Goal: Task Accomplishment & Management: Use online tool/utility

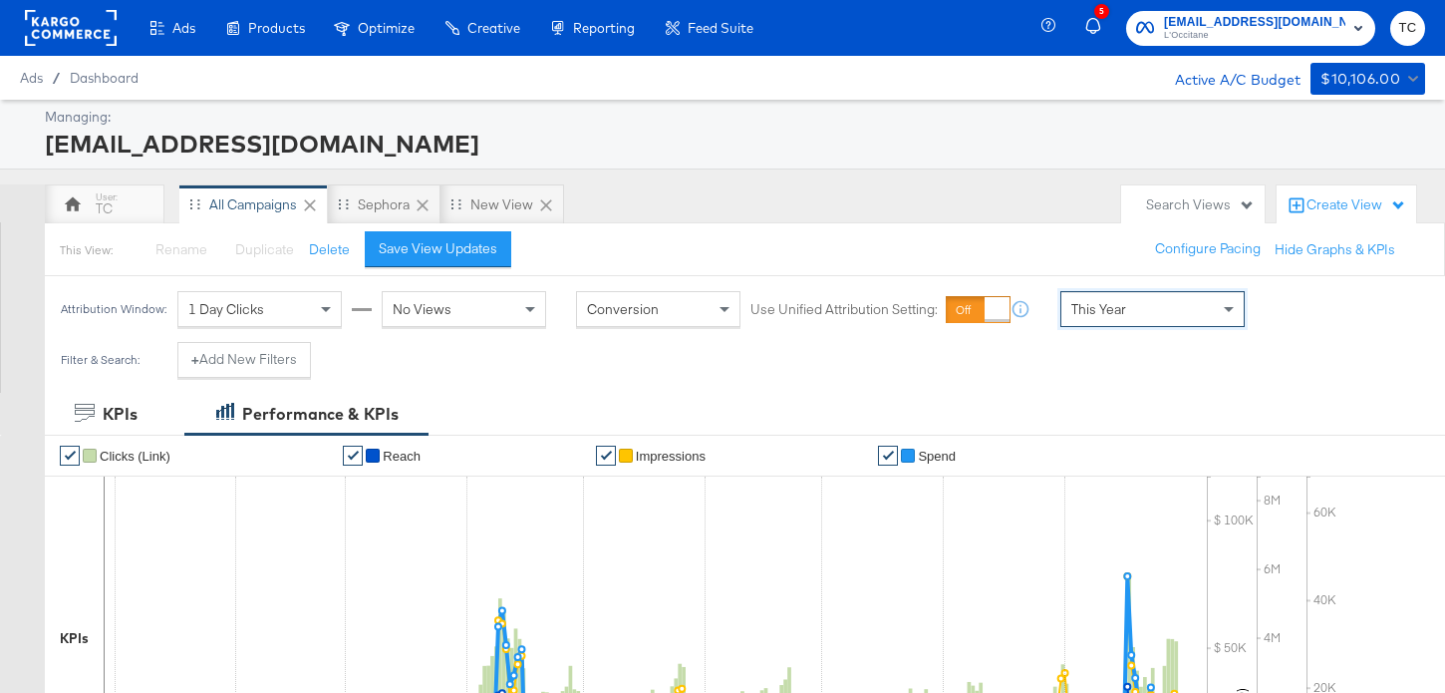
click at [1228, 23] on span "social@us.loccitane.com" at bounding box center [1254, 22] width 181 height 21
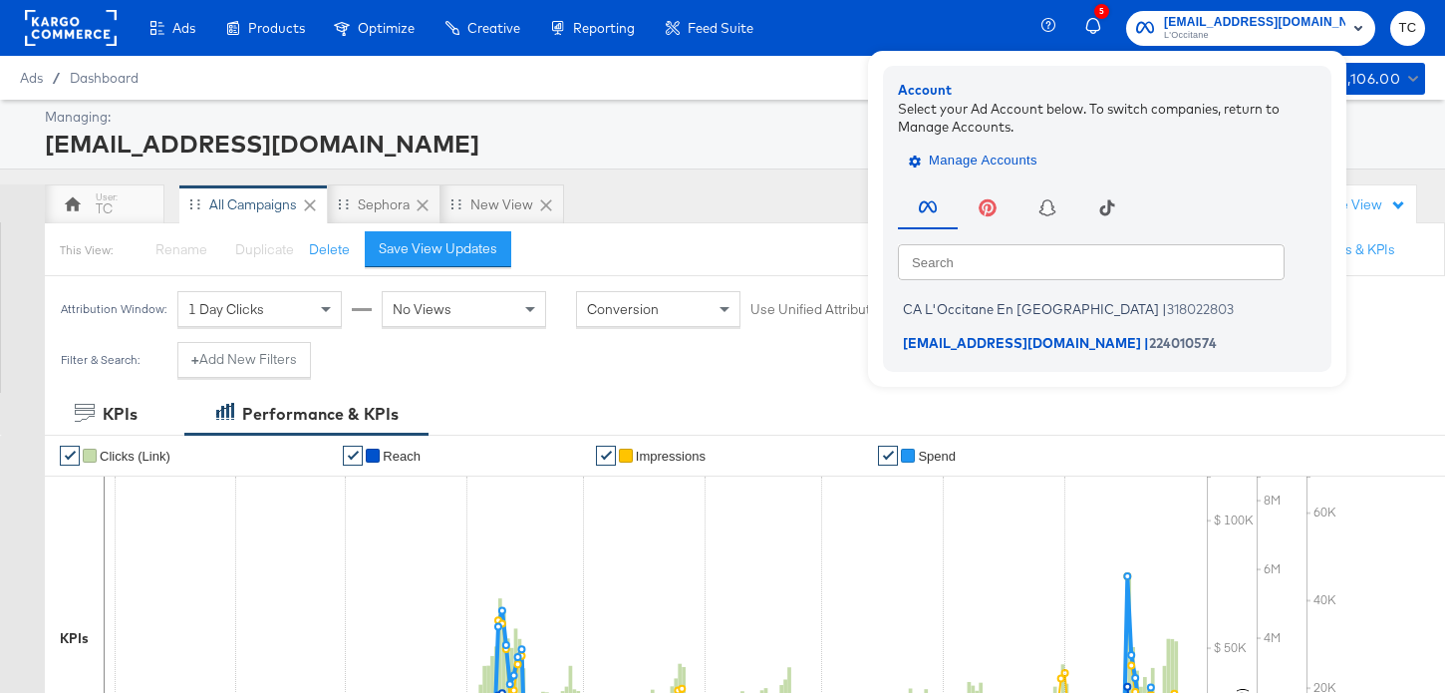
click at [993, 158] on span "Manage Accounts" at bounding box center [975, 161] width 125 height 23
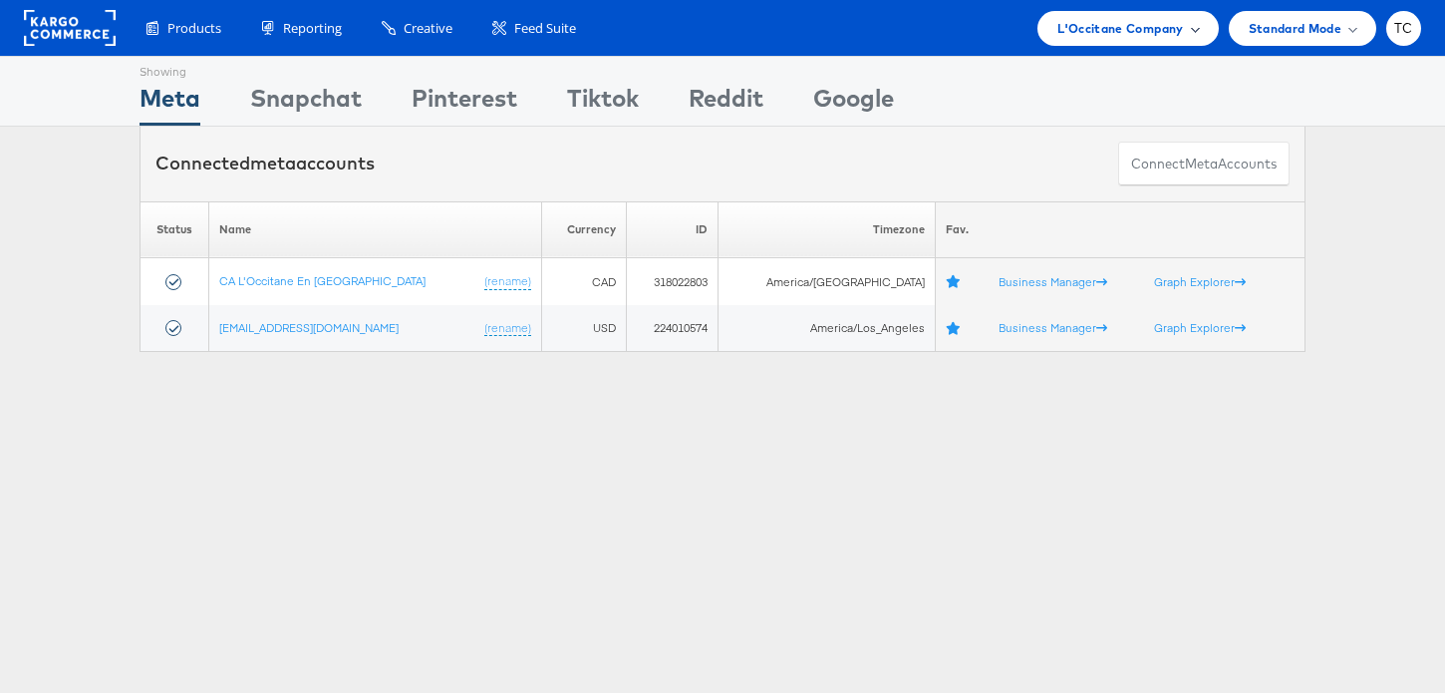
click at [1142, 20] on span "L'Occitane Company" at bounding box center [1120, 28] width 126 height 21
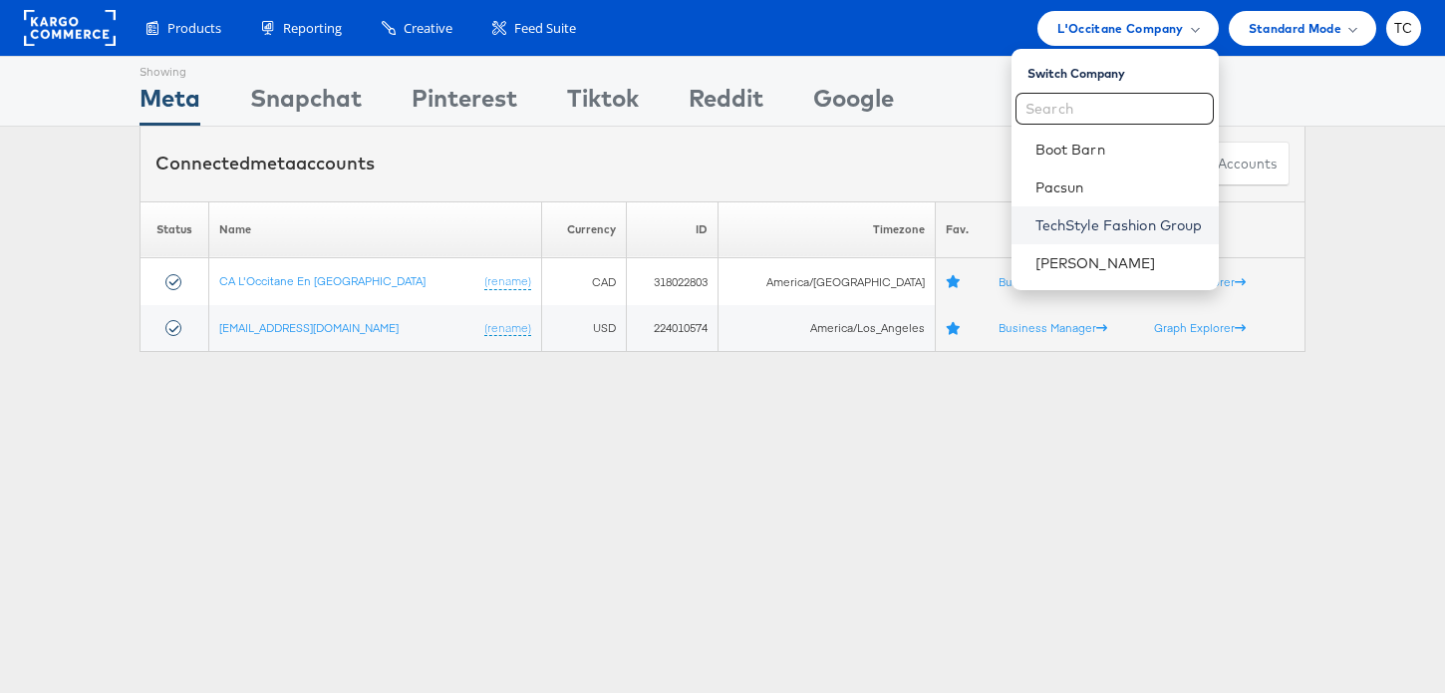
click at [1078, 228] on link "TechStyle Fashion Group" at bounding box center [1119, 225] width 167 height 20
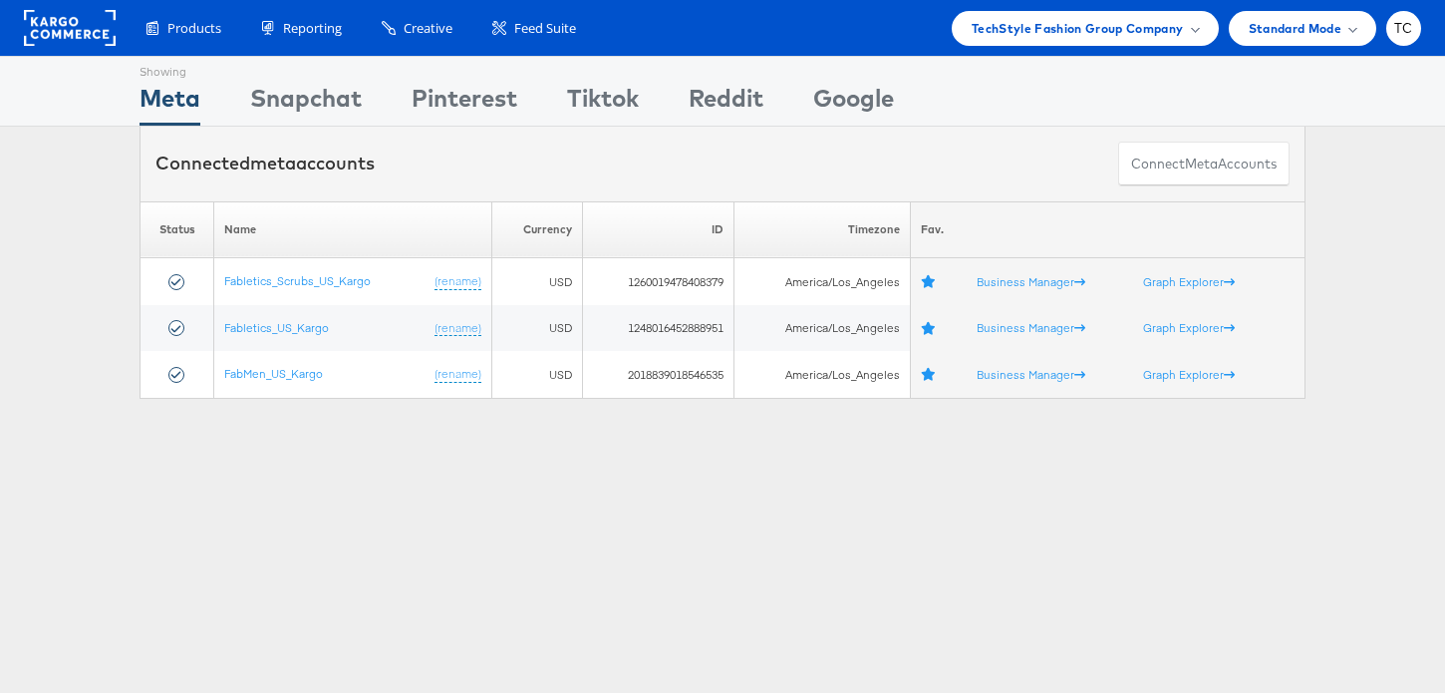
click at [367, 518] on div "Showing Meta Showing Snapchat Showing Pinterest Showing Tiktok Showing Reddit S…" at bounding box center [722, 554] width 1445 height 997
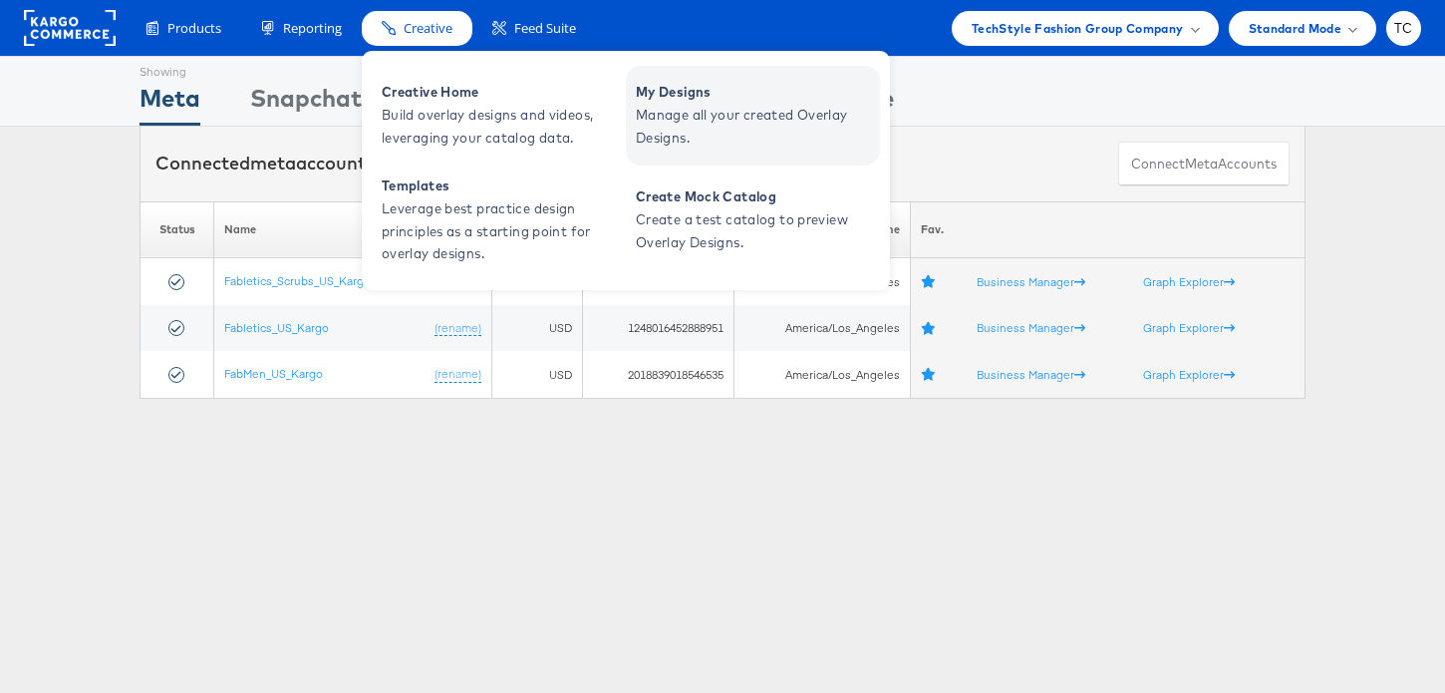
click at [693, 114] on span "Manage all your created Overlay Designs." at bounding box center [755, 127] width 239 height 46
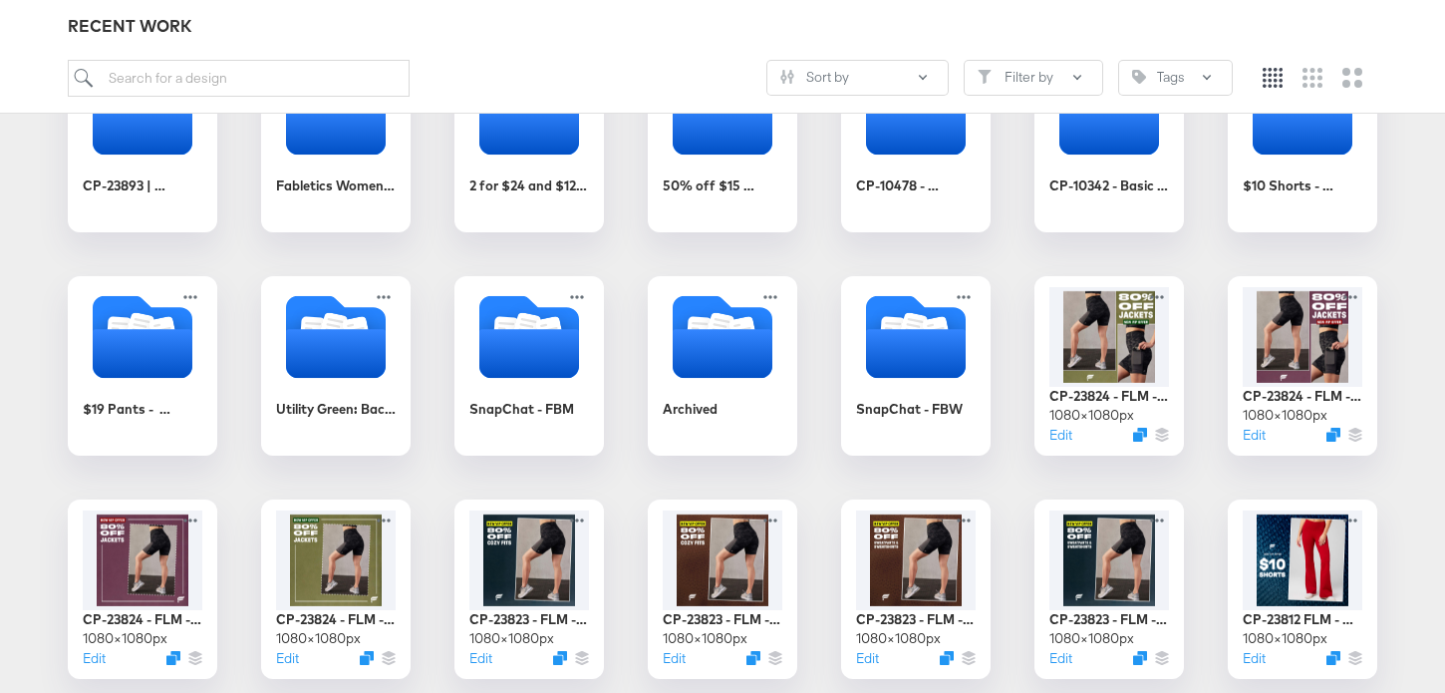
scroll to position [236, 0]
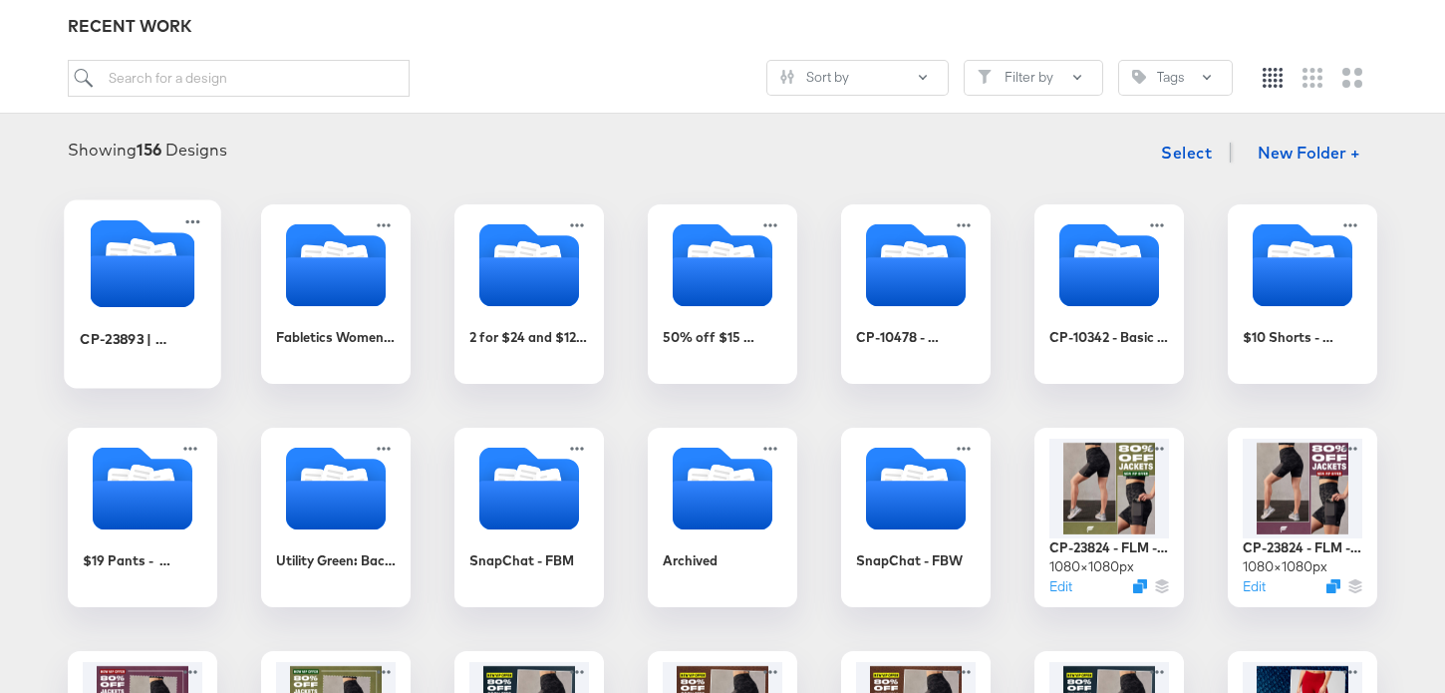
click at [181, 288] on icon "Folder" at bounding box center [143, 281] width 105 height 52
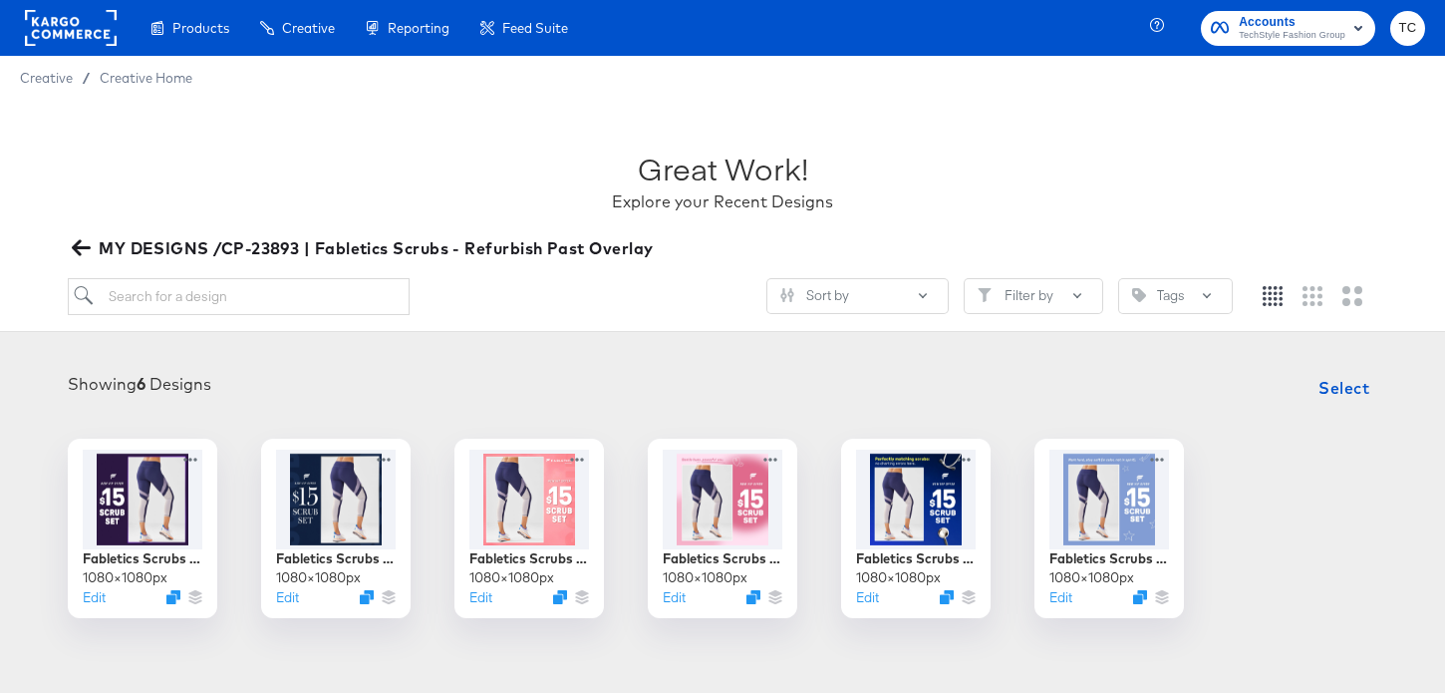
click at [0, 0] on div "Enhance Your Product Catalog, Map Them to Publishers, and Incorporate Overlay D…" at bounding box center [0, 0] width 0 height 0
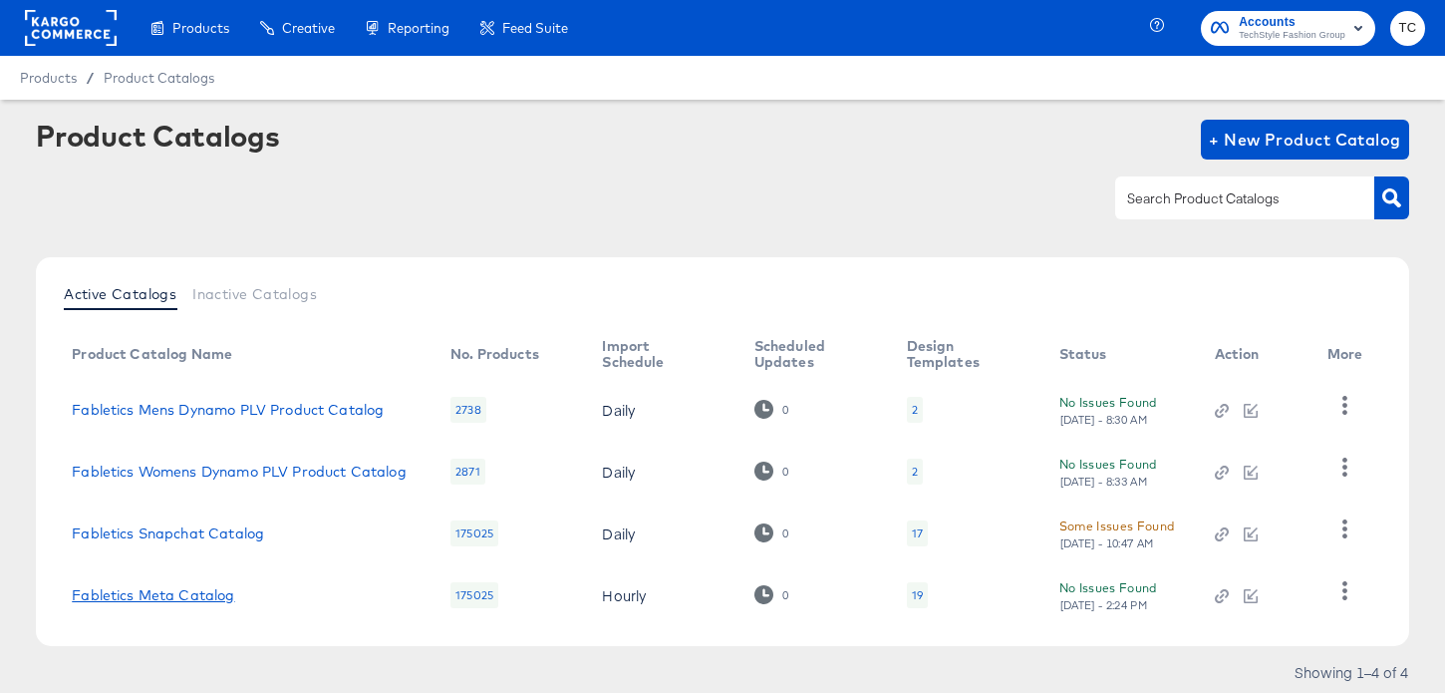
click at [205, 594] on link "Fabletics Meta Catalog" at bounding box center [153, 595] width 162 height 16
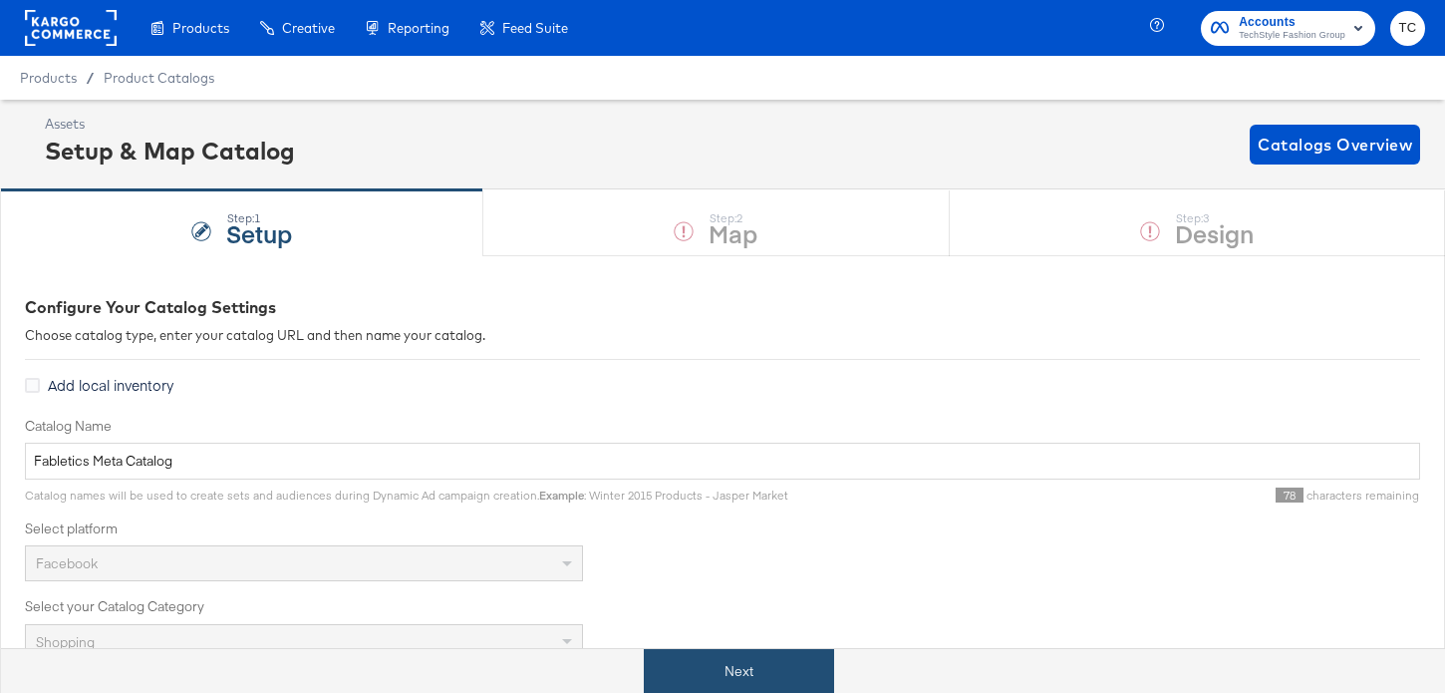
click at [726, 670] on button "Next" at bounding box center [739, 671] width 190 height 45
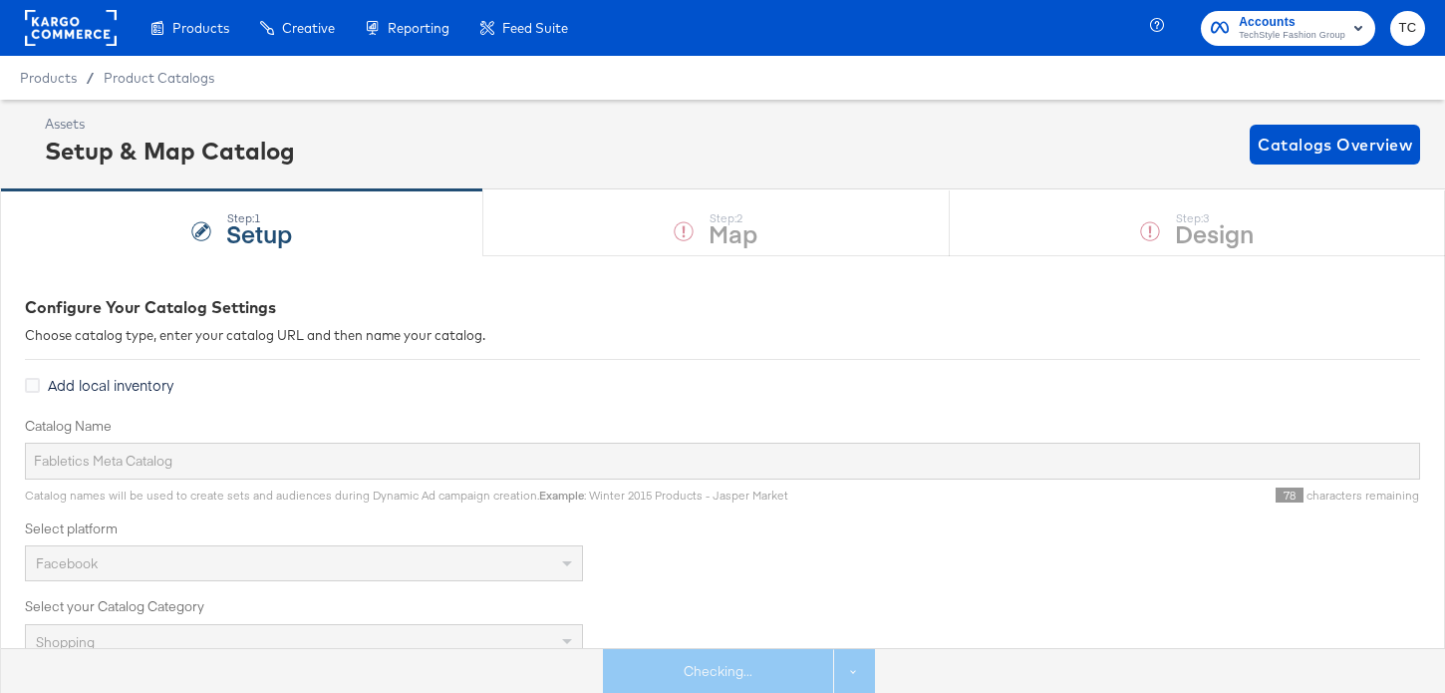
click at [1068, 241] on div "Step: 1 Setup Step: 2 Map Step: 3 Design" at bounding box center [722, 222] width 1445 height 66
click at [1074, 234] on div "Step: 1 Setup Step: 2 Map Step: 3 Design" at bounding box center [722, 222] width 1445 height 66
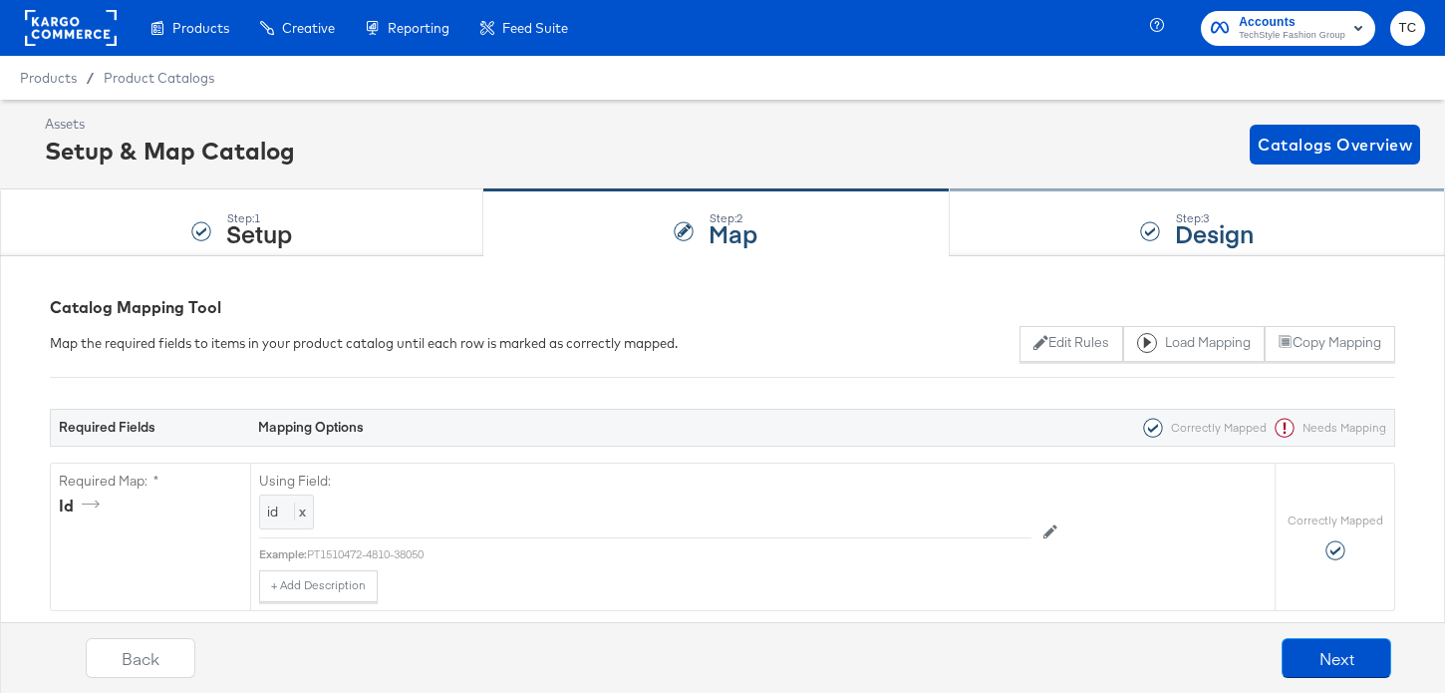
drag, startPoint x: 1170, startPoint y: 201, endPoint x: 1167, endPoint y: 220, distance: 19.2
click at [1170, 201] on div "Step: 3 Design" at bounding box center [1197, 223] width 495 height 66
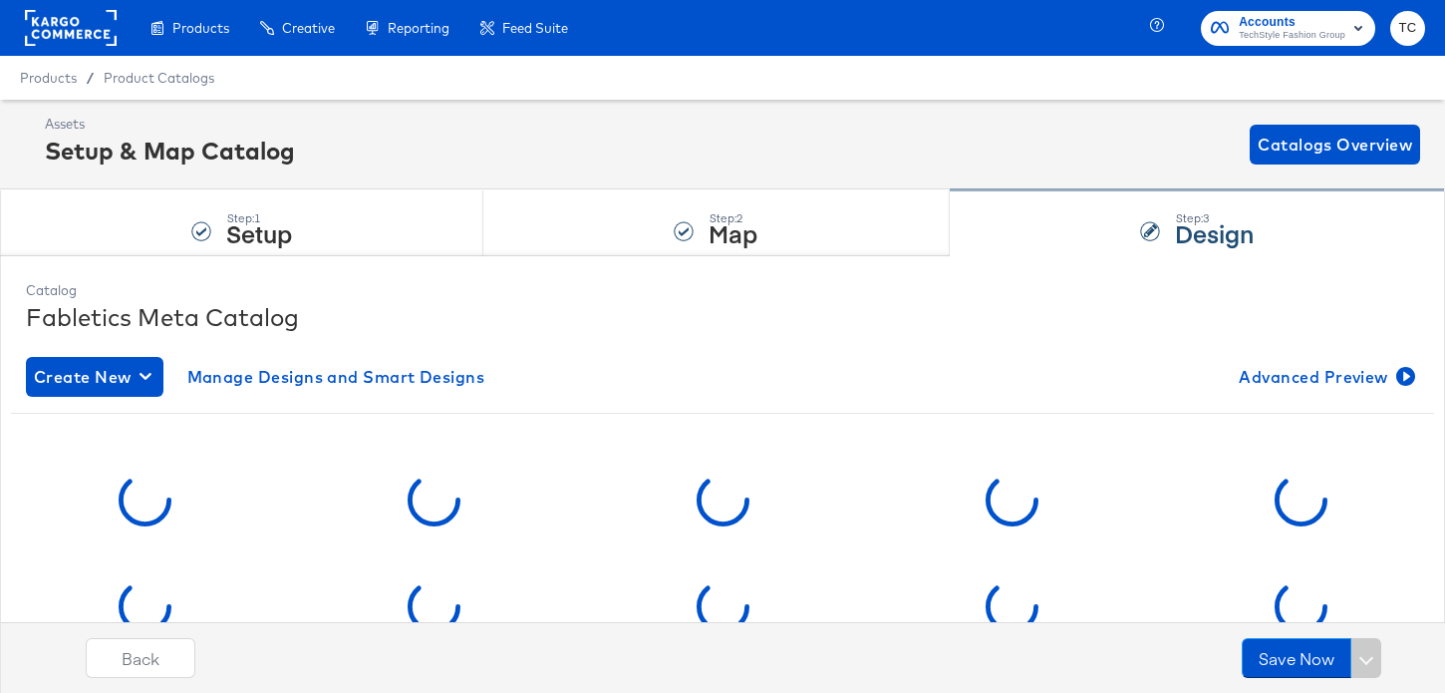
click at [1167, 220] on div "Step: 3 Design" at bounding box center [1197, 223] width 495 height 66
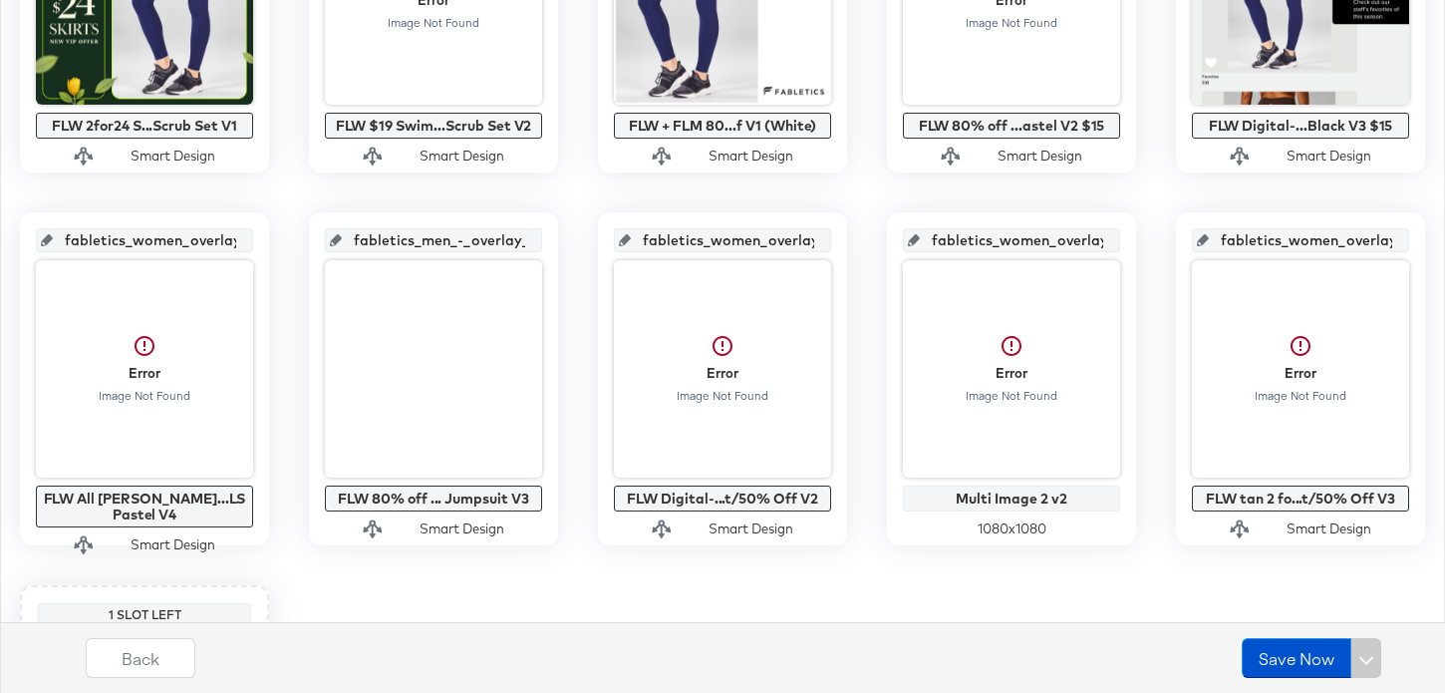
scroll to position [1349, 0]
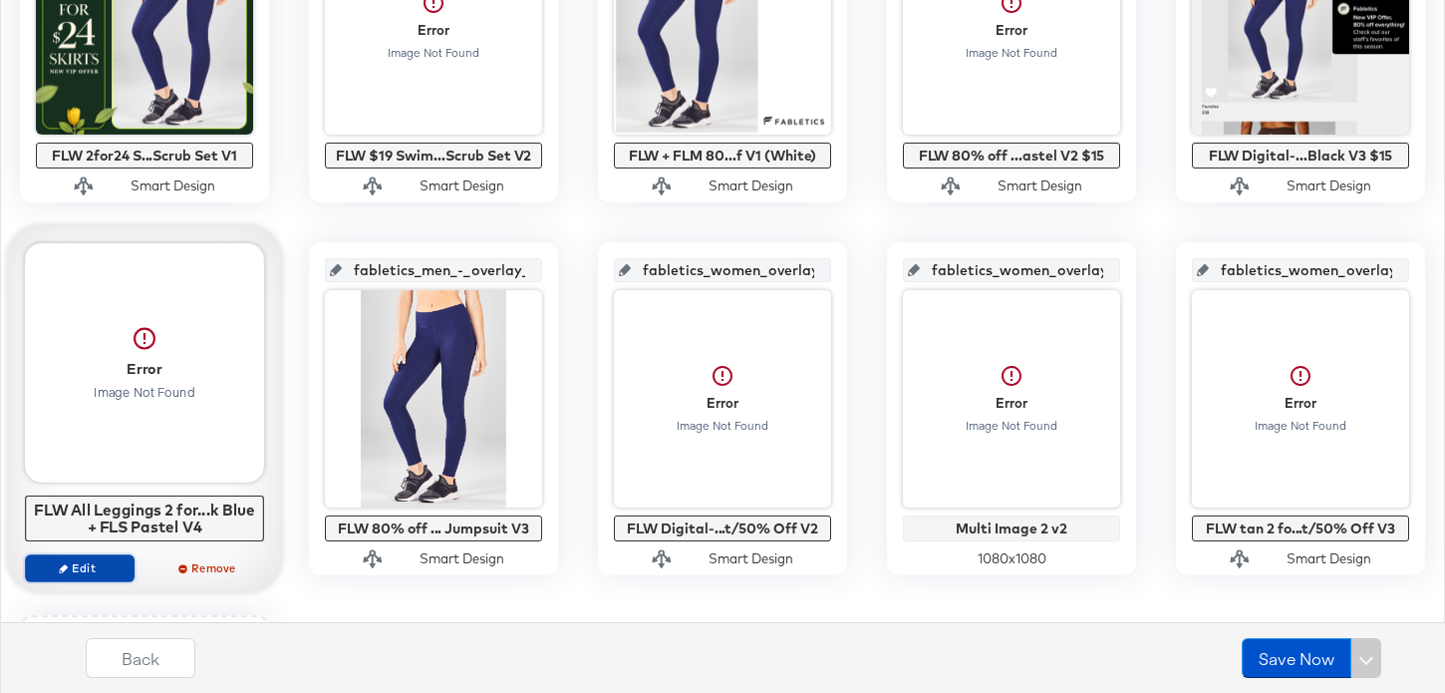
click at [106, 569] on span "Edit" at bounding box center [80, 567] width 92 height 15
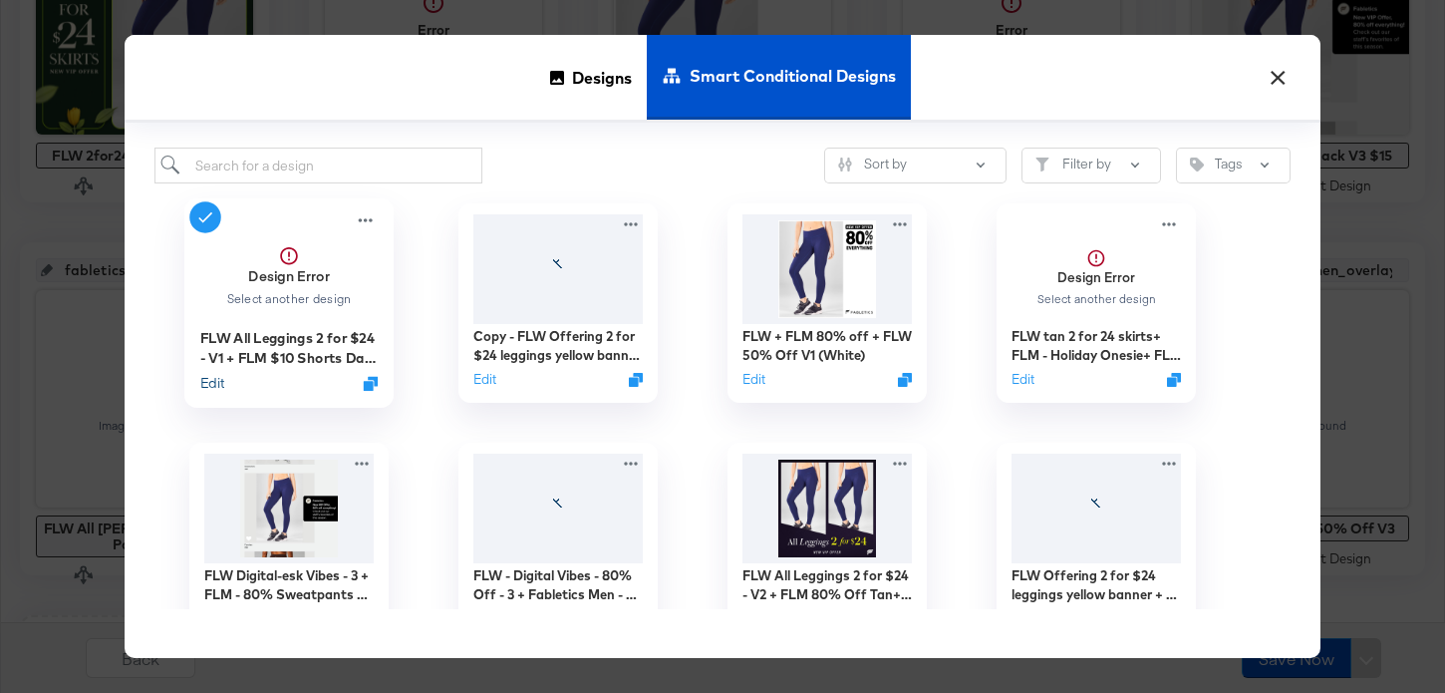
click at [215, 382] on button "Edit" at bounding box center [212, 383] width 24 height 19
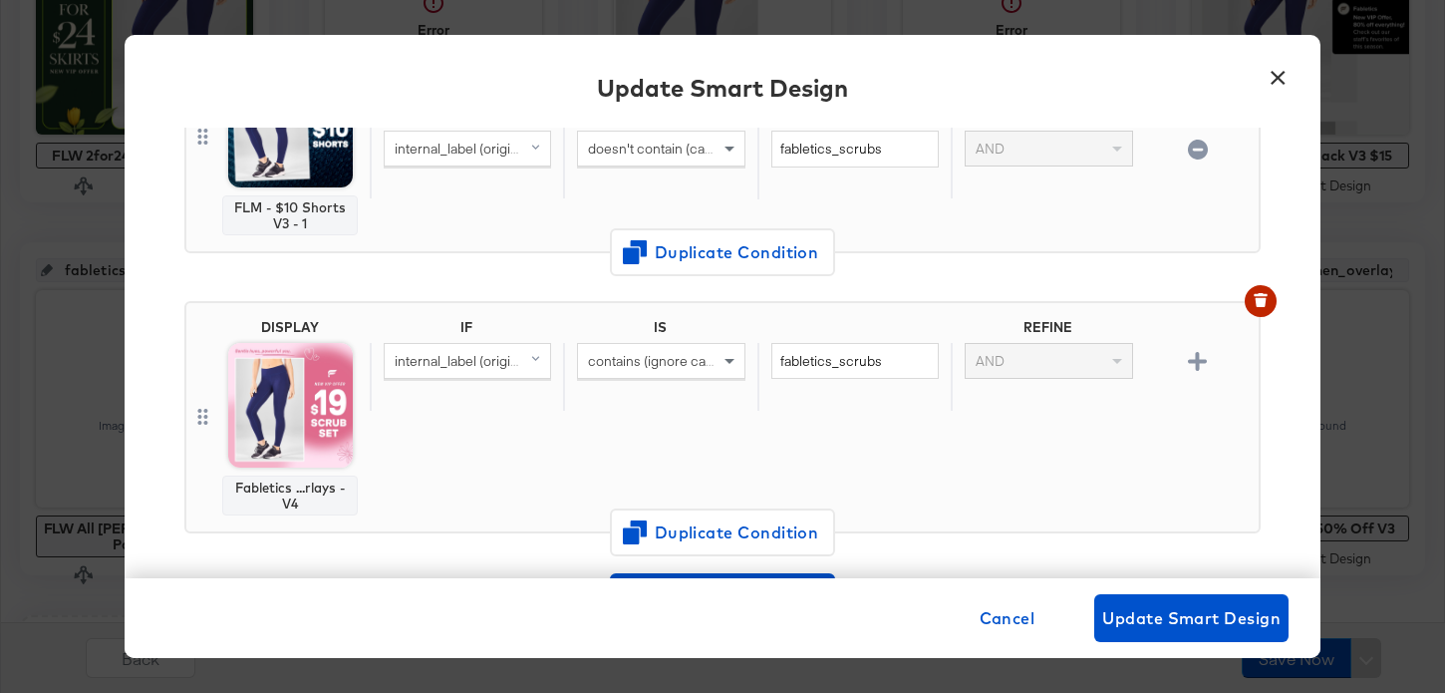
scroll to position [555, 0]
